Goal: Find specific fact

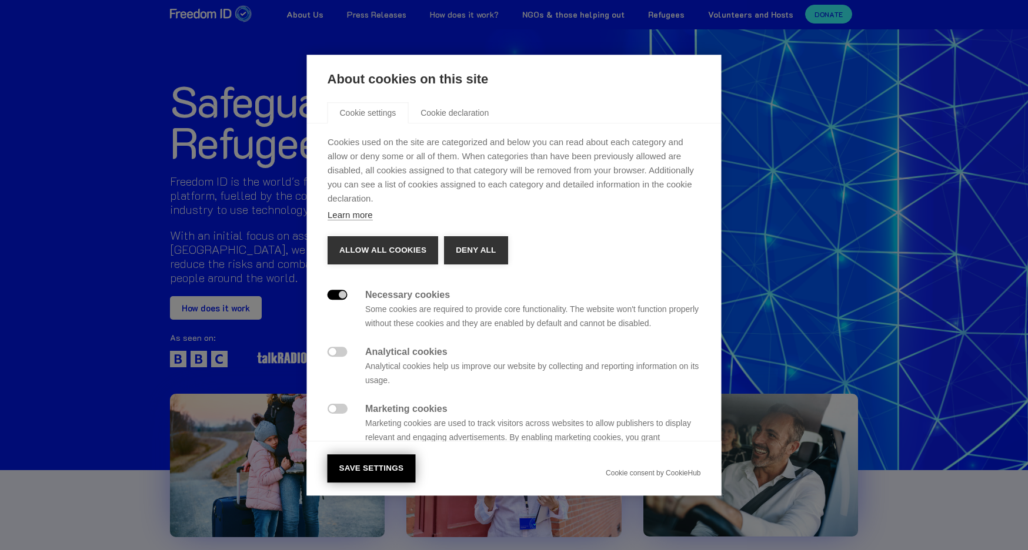
click at [377, 459] on button "Save settings" at bounding box center [372, 469] width 88 height 28
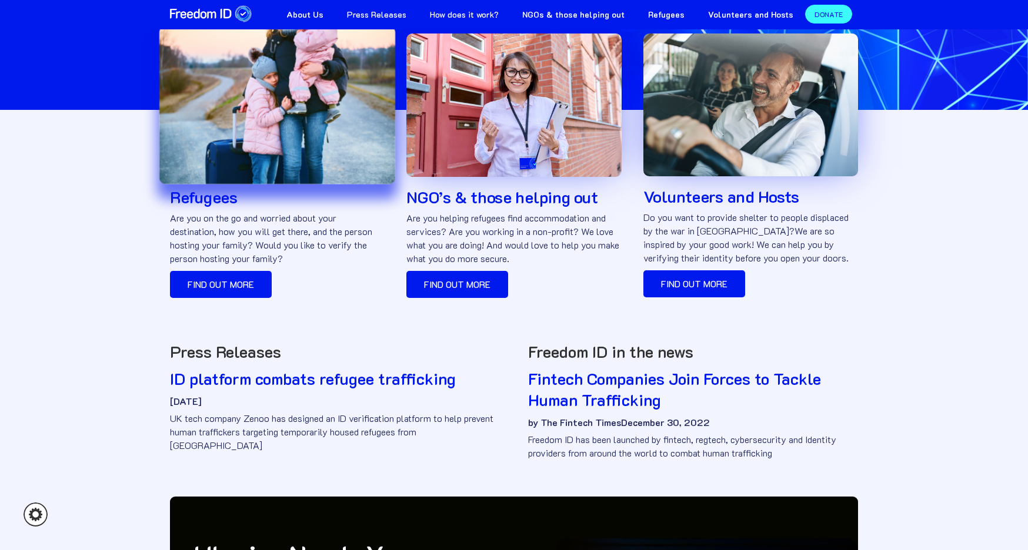
scroll to position [732, 0]
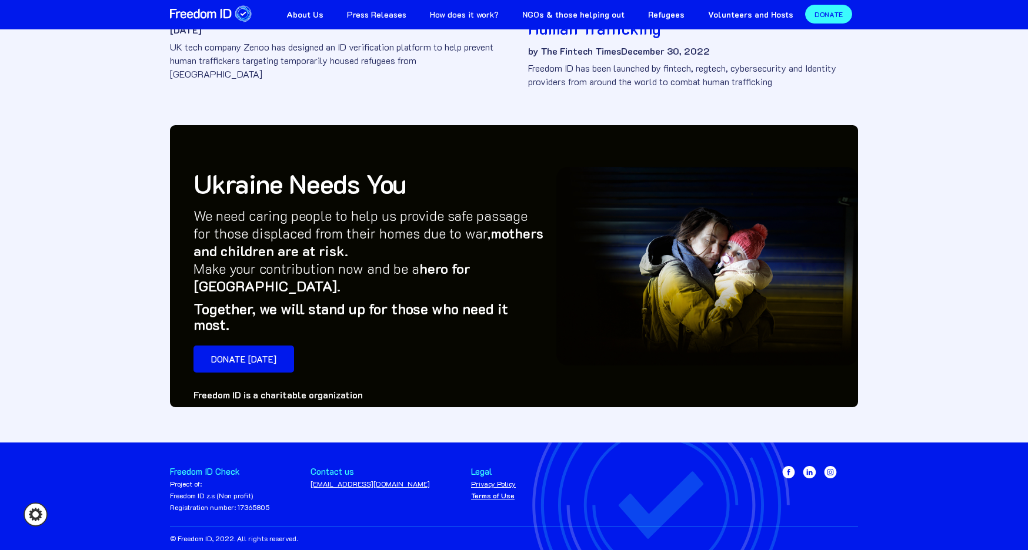
click at [245, 492] on div "Project of: Freedom ID z.s (Non profit) Registration number: 17365805" at bounding box center [219, 495] width 99 height 35
copy div "17365805"
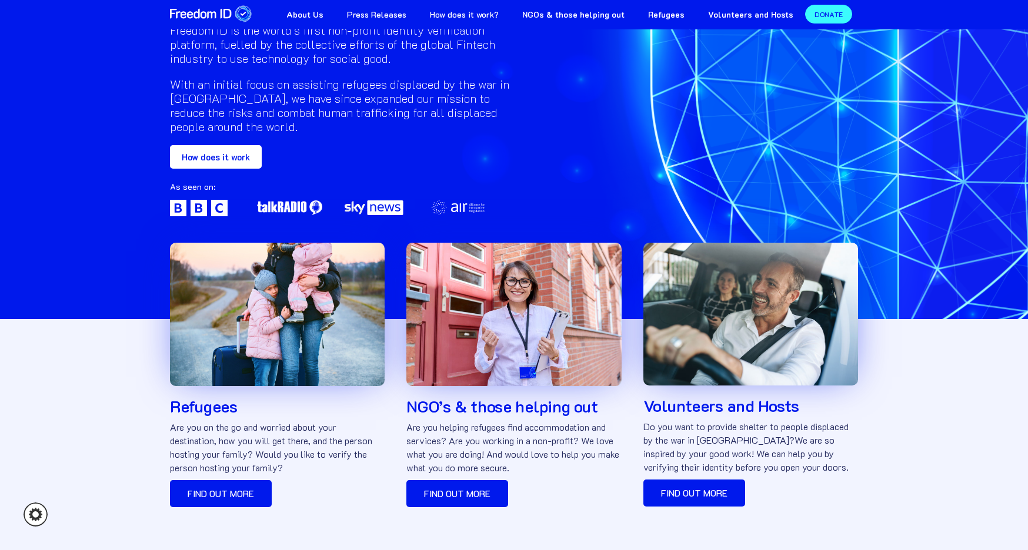
scroll to position [0, 0]
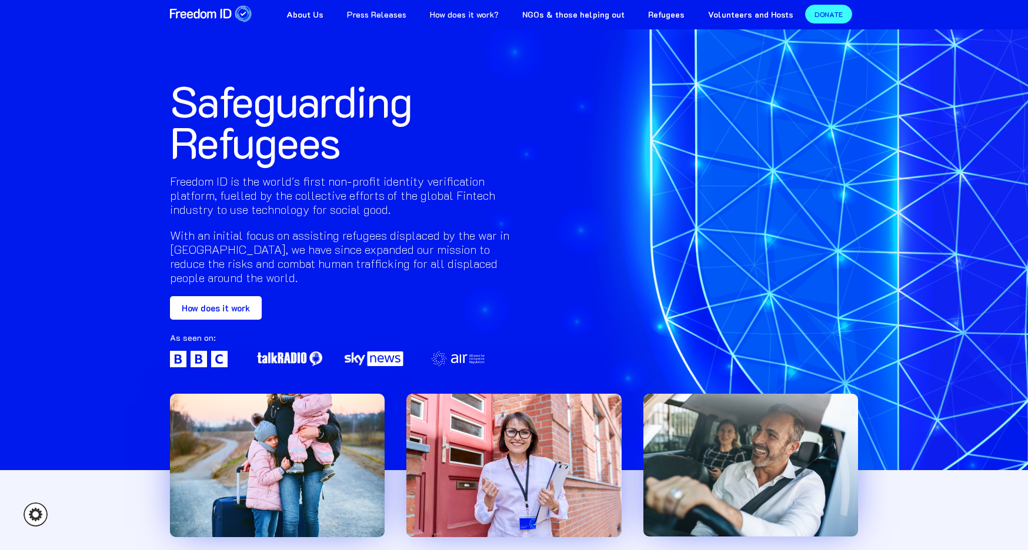
click at [601, 12] on strong "NGOs & those helping out" at bounding box center [573, 14] width 102 height 11
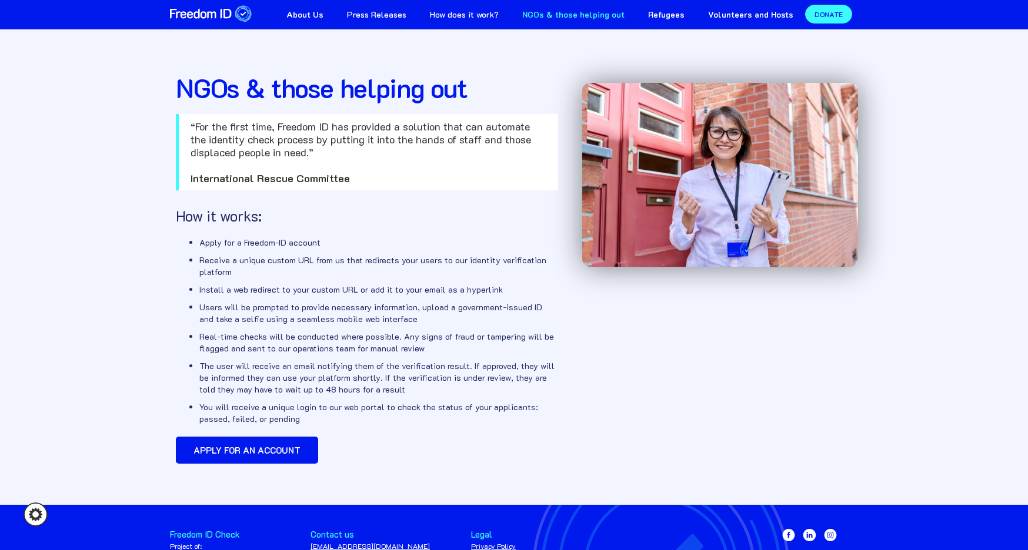
scroll to position [80, 0]
